Goal: Task Accomplishment & Management: Complete application form

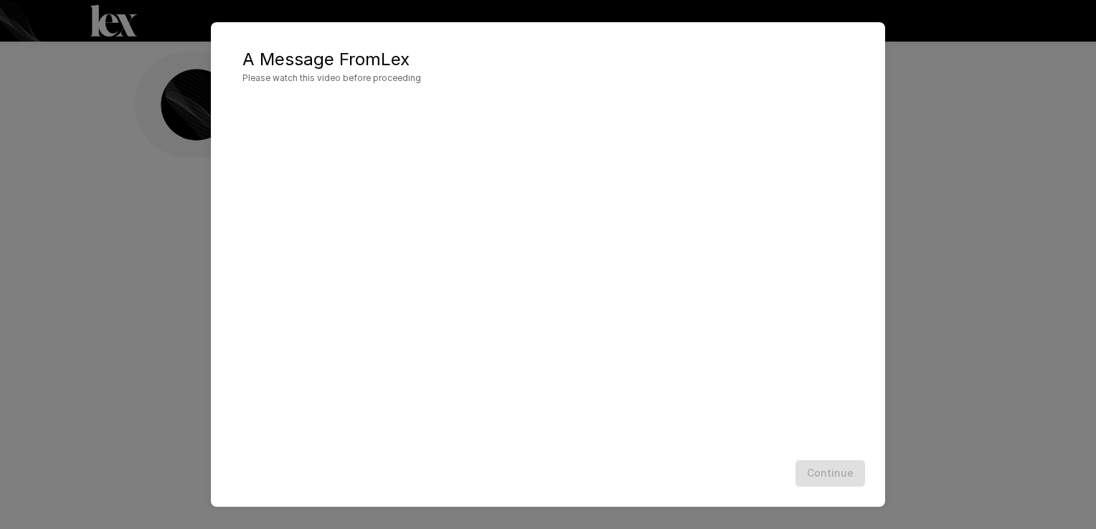
click at [754, 472] on div "Continue" at bounding box center [547, 474] width 645 height 38
click at [916, 79] on div "A Message From [PERSON_NAME] Please watch this video before proceeding Continue" at bounding box center [548, 264] width 1096 height 529
click at [835, 480] on button "Continue" at bounding box center [830, 473] width 70 height 27
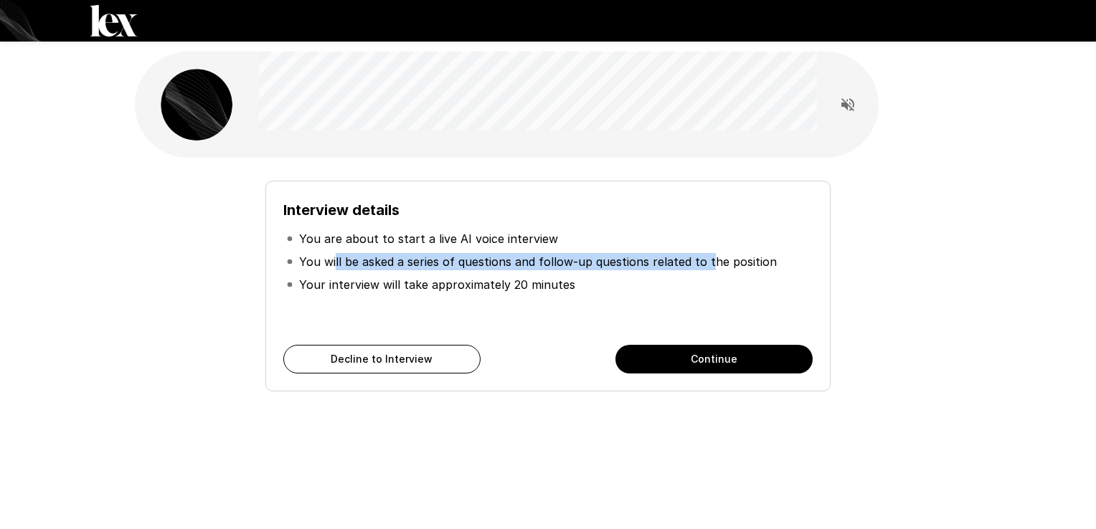
drag, startPoint x: 336, startPoint y: 252, endPoint x: 714, endPoint y: 260, distance: 378.7
click at [714, 260] on p "You will be asked a series of questions and follow-up questions related to the …" at bounding box center [538, 261] width 478 height 17
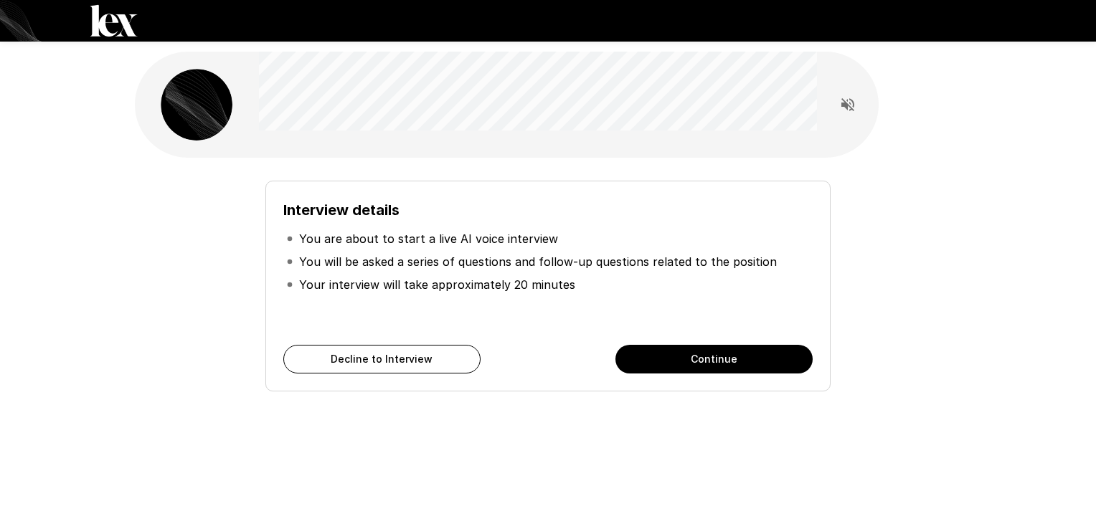
drag, startPoint x: 714, startPoint y: 260, endPoint x: 776, endPoint y: 267, distance: 62.1
click at [776, 267] on li "You will be asked a series of questions and follow-up questions related to the …" at bounding box center [547, 261] width 529 height 23
drag, startPoint x: 744, startPoint y: 259, endPoint x: 290, endPoint y: 272, distance: 454.8
click at [290, 272] on ul "You are about to start a live AI voice interview You will be asked a series of …" at bounding box center [547, 262] width 529 height 80
click at [316, 260] on p "You will be asked a series of questions and follow-up questions related to the …" at bounding box center [538, 261] width 478 height 17
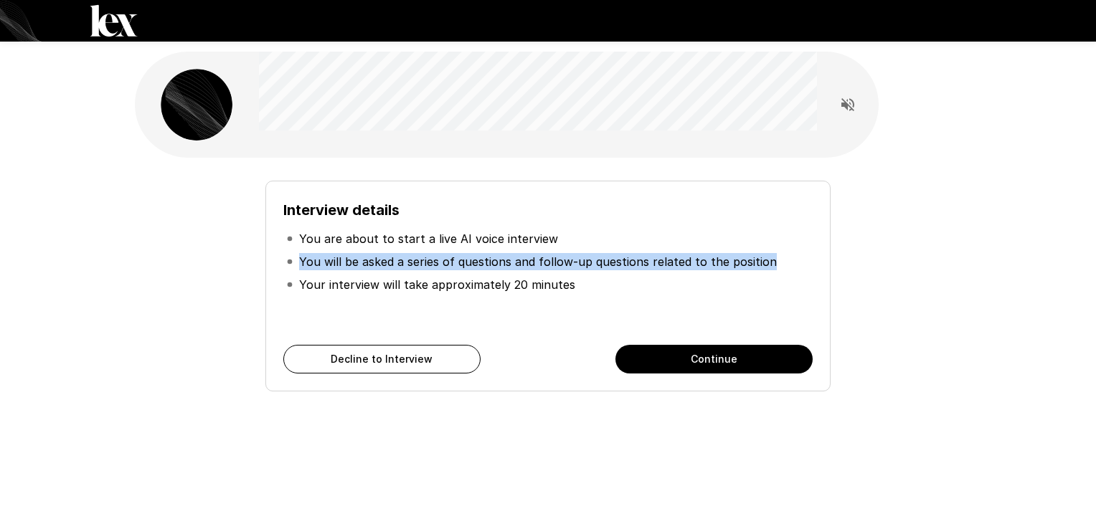
drag, startPoint x: 298, startPoint y: 259, endPoint x: 838, endPoint y: 260, distance: 540.0
click at [838, 260] on div "Interview details You are about to start a live AI voice interview You will be …" at bounding box center [548, 280] width 815 height 222
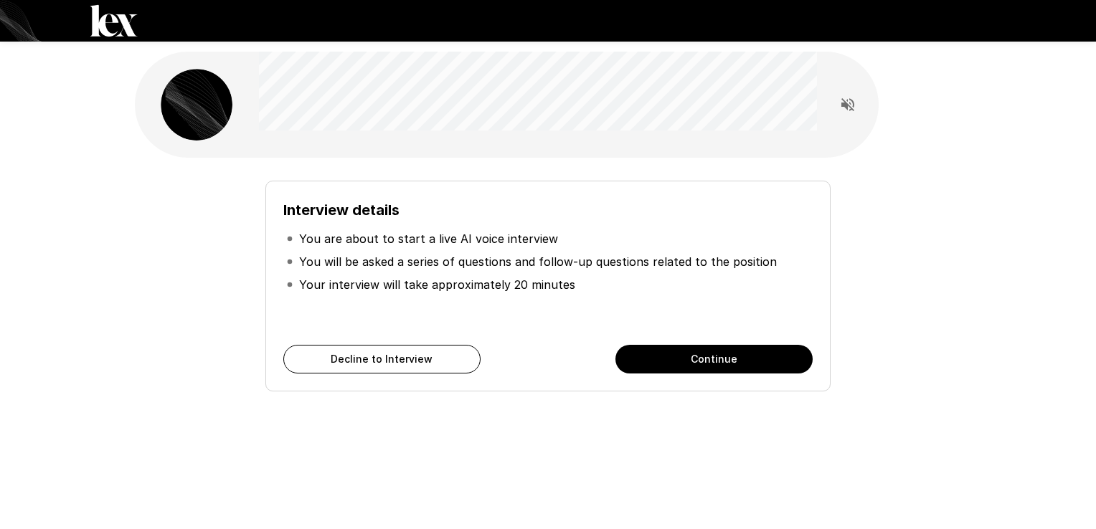
drag, startPoint x: 838, startPoint y: 260, endPoint x: 797, endPoint y: 278, distance: 44.6
click at [797, 278] on li "Your interview will take approximately 20 minutes" at bounding box center [547, 284] width 529 height 23
